Goal: Find specific page/section: Find specific page/section

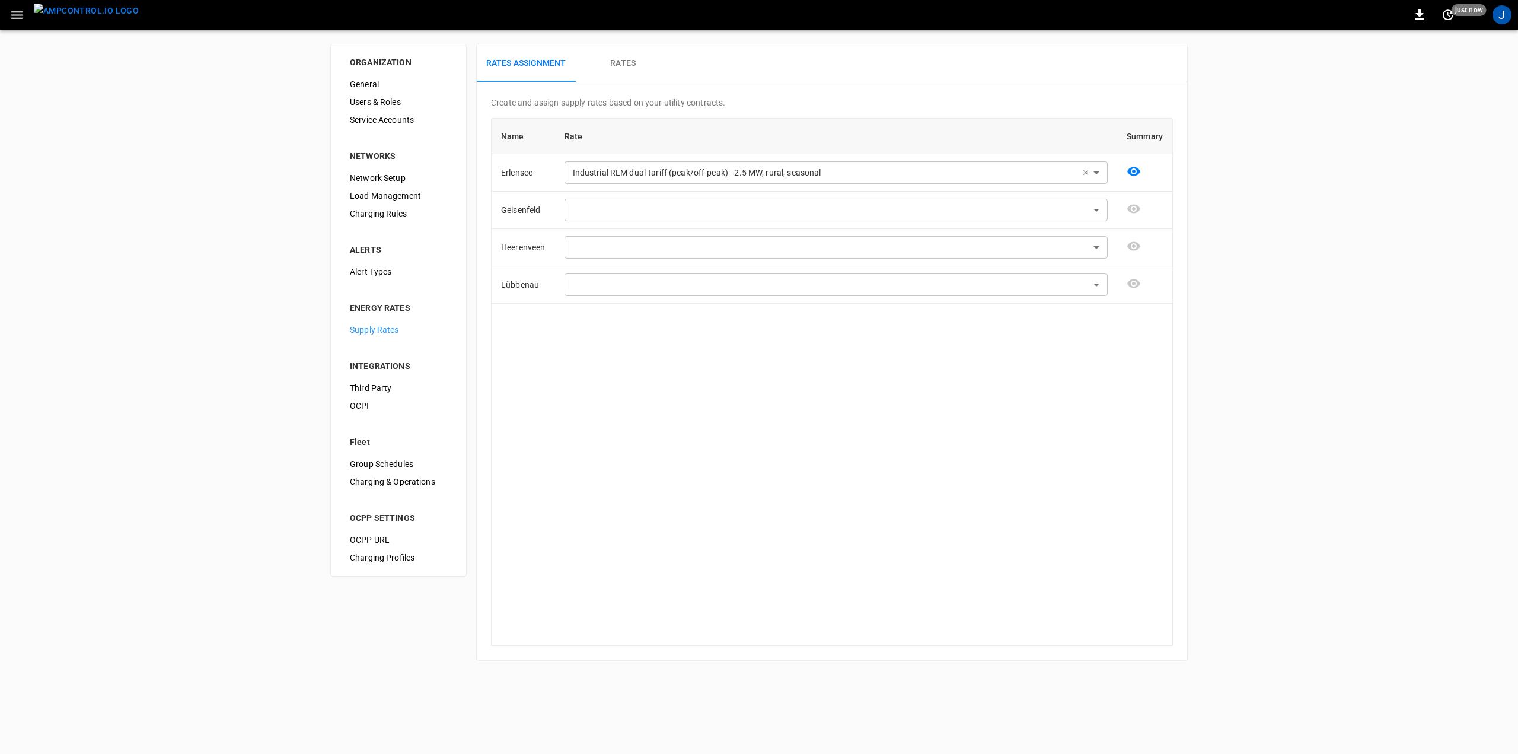
click at [95, 18] on img "menu" at bounding box center [86, 11] width 105 height 15
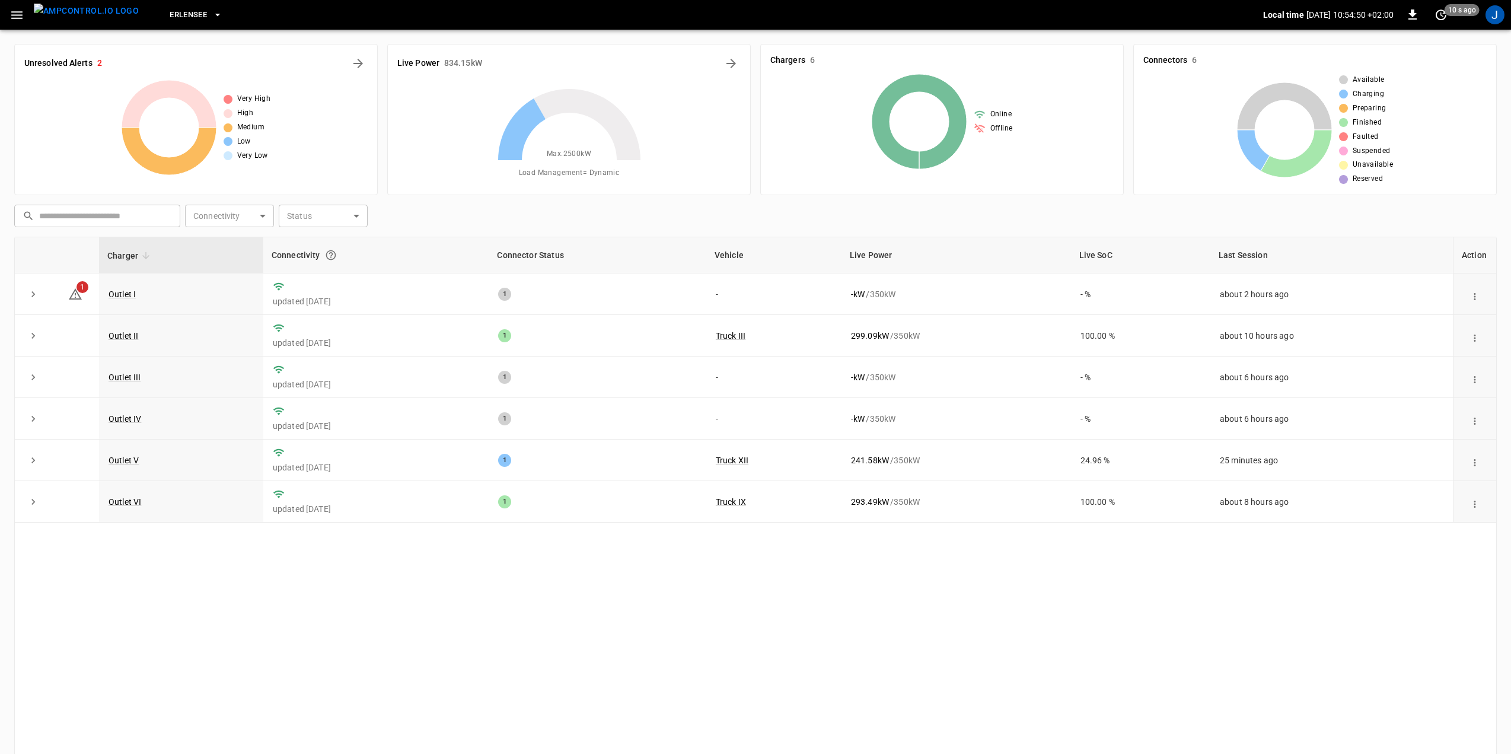
click at [15, 12] on icon "button" at bounding box center [16, 15] width 15 height 15
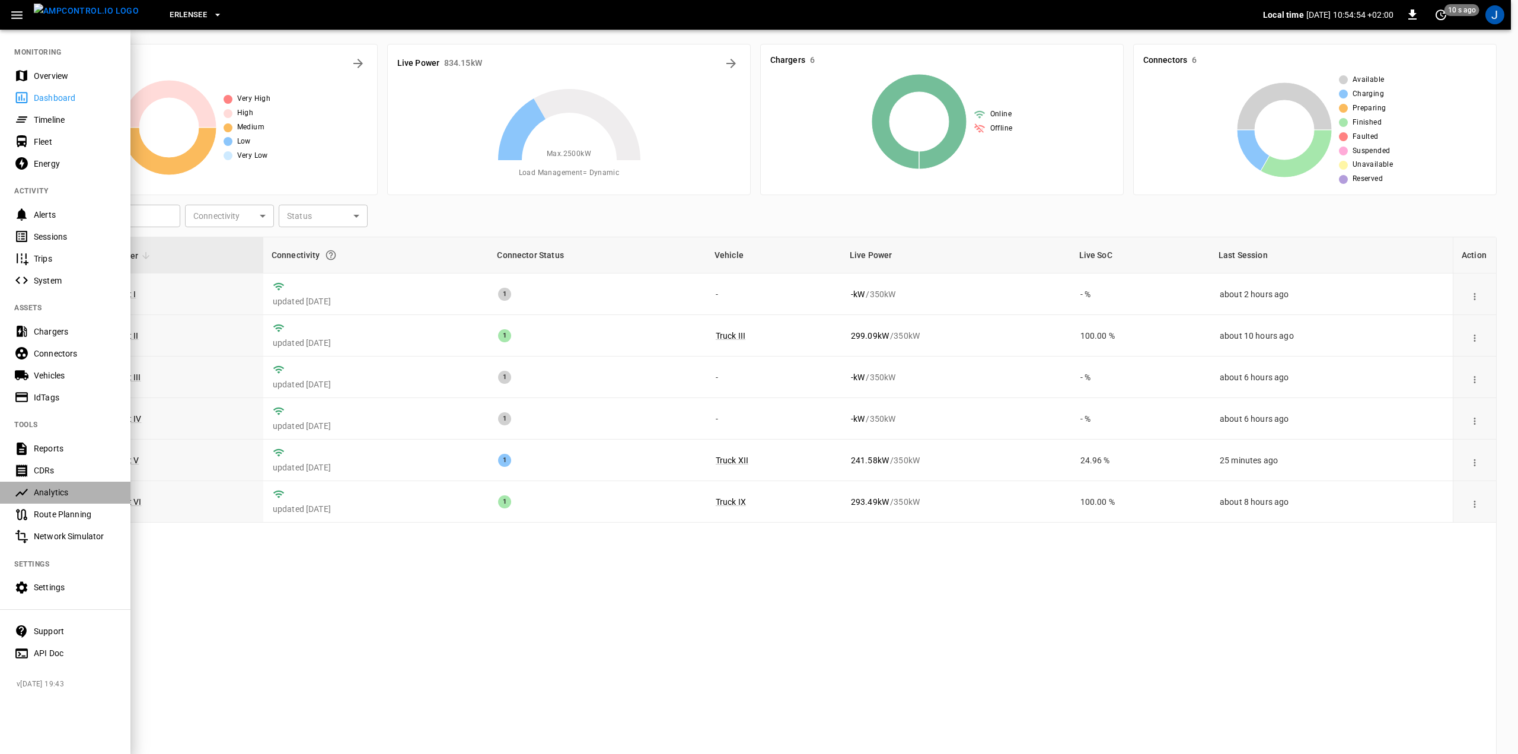
click at [74, 501] on div "Analytics" at bounding box center [65, 492] width 130 height 22
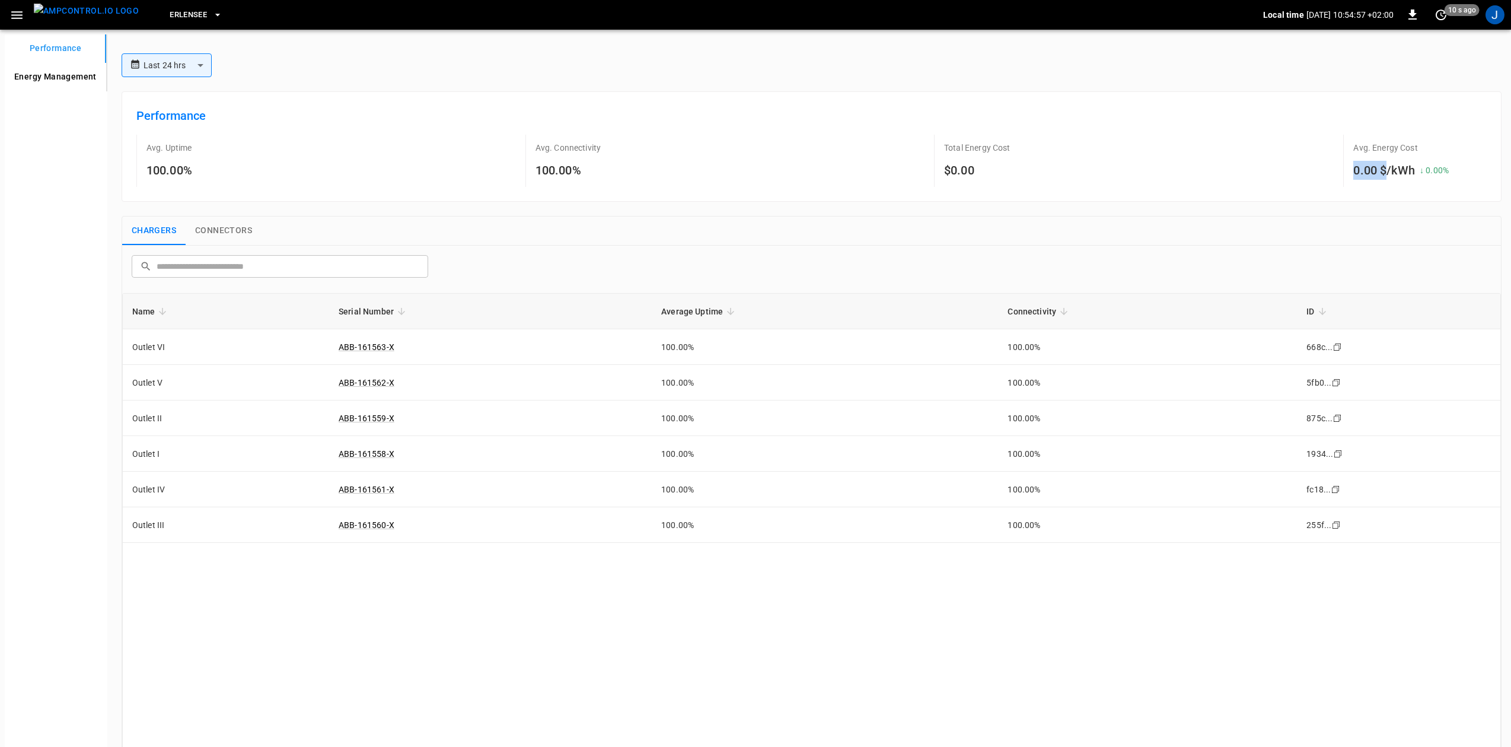
drag, startPoint x: 1373, startPoint y: 173, endPoint x: 1309, endPoint y: 186, distance: 66.1
click at [1309, 186] on div "Avg. Uptime 100.00% Avg. Connectivity 100.00% Total Energy Cost $0.00 Avg. Ener…" at bounding box center [811, 161] width 1350 height 52
drag, startPoint x: 965, startPoint y: 174, endPoint x: 847, endPoint y: 183, distance: 118.9
click at [870, 177] on div "Avg. Uptime 100.00% Avg. Connectivity 100.00% Total Energy Cost $0.00 Avg. Ener…" at bounding box center [811, 161] width 1350 height 52
drag, startPoint x: 487, startPoint y: 195, endPoint x: 460, endPoint y: 197, distance: 27.9
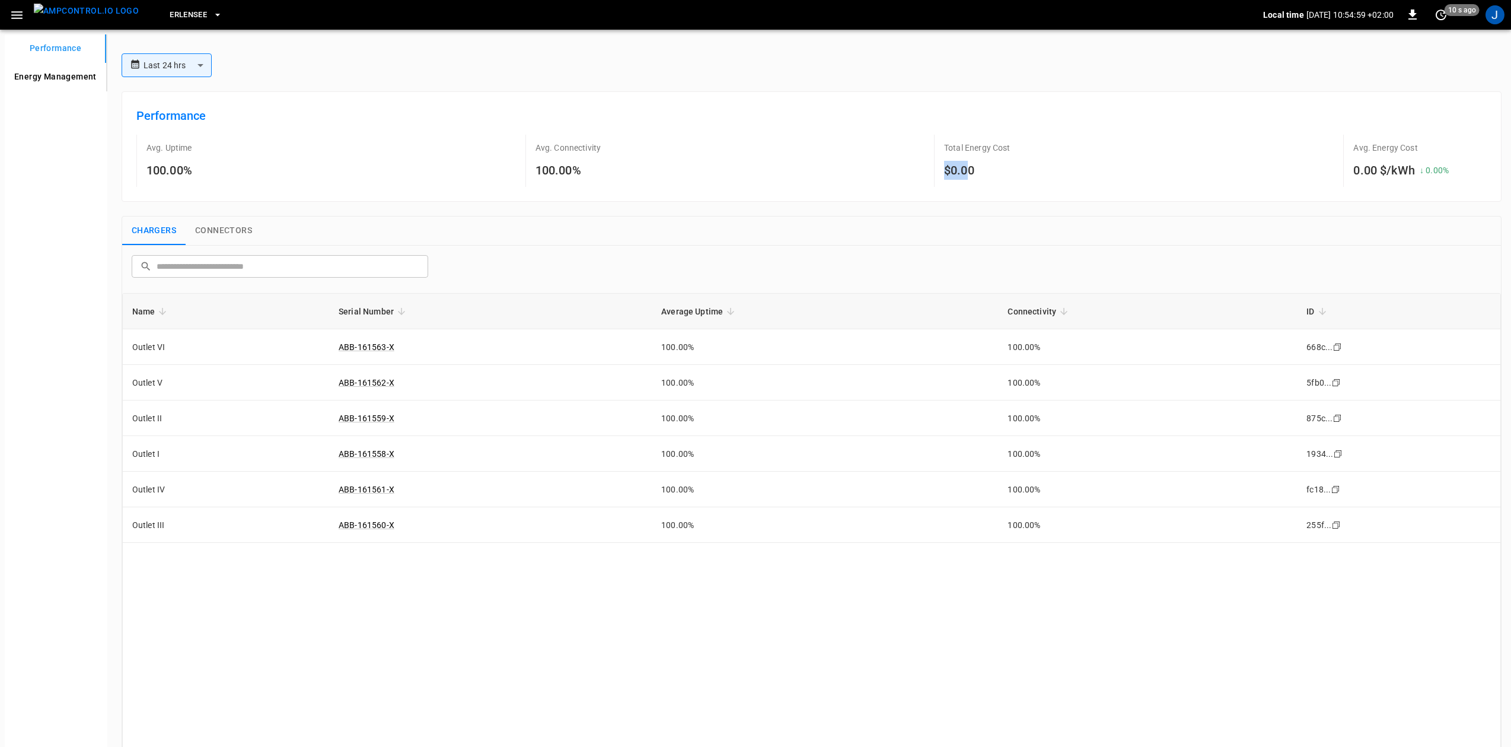
click at [460, 195] on div "Performance Avg. Uptime 100.00% Avg. Connectivity 100.00% Total Energy Cost $0.…" at bounding box center [812, 146] width 1380 height 110
click at [33, 84] on Management "Energy Management" at bounding box center [55, 77] width 101 height 28
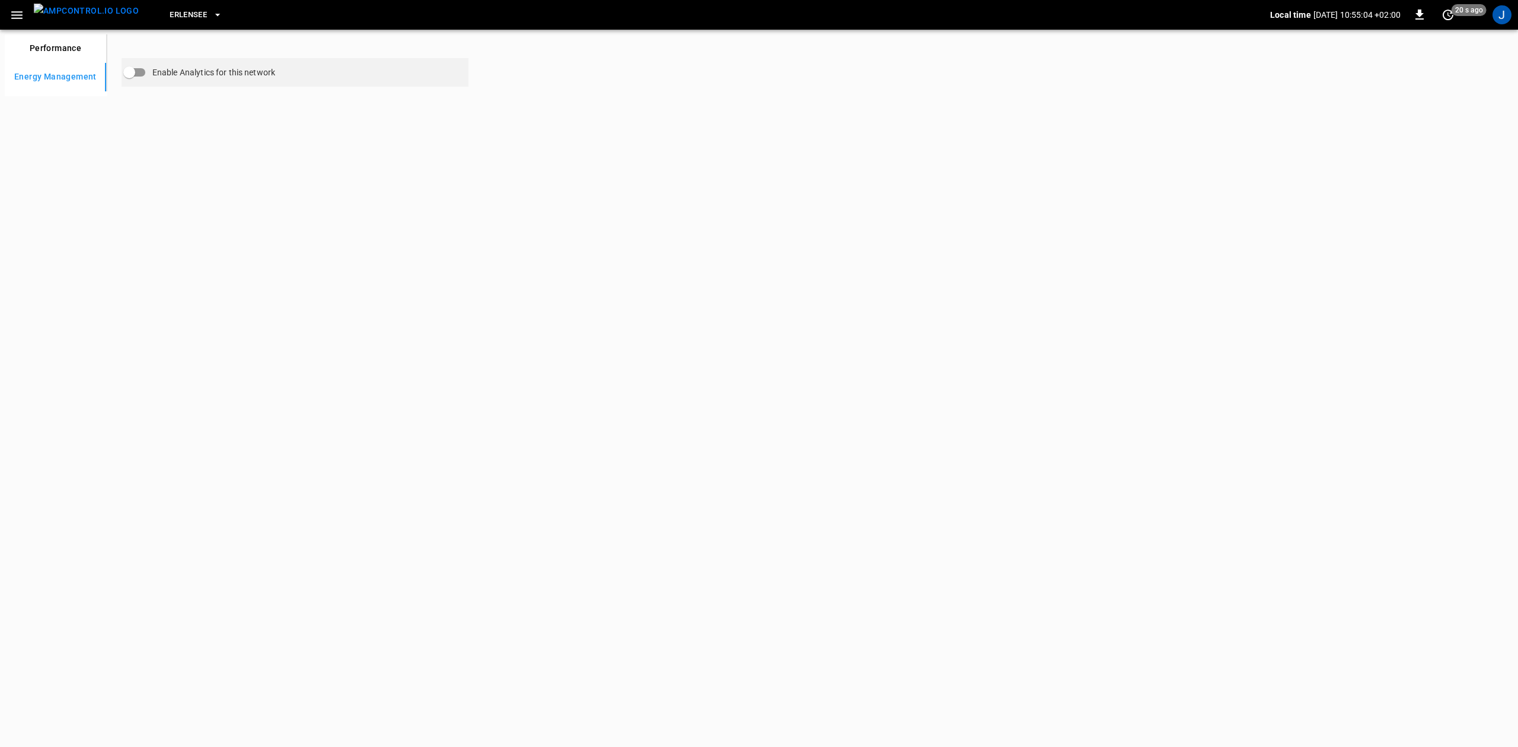
click at [58, 61] on button "Performance" at bounding box center [55, 48] width 101 height 28
